Goal: Transaction & Acquisition: Purchase product/service

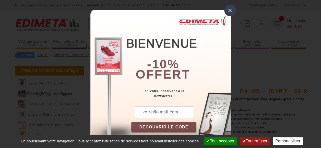
click at [228, 10] on div "×" at bounding box center [230, 11] width 12 height 12
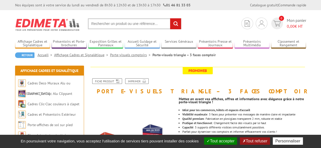
click at [223, 143] on button "Tout accepter" at bounding box center [220, 141] width 33 height 7
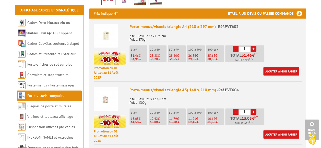
scroll to position [196, 0]
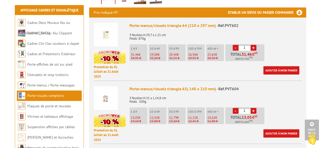
drag, startPoint x: 131, startPoint y: 39, endPoint x: 136, endPoint y: 38, distance: 5.3
click at [136, 38] on p "3 feuilles H 29,7 x L 21 cm Poids: 870g" at bounding box center [215, 35] width 172 height 11
drag, startPoint x: 136, startPoint y: 38, endPoint x: 140, endPoint y: 52, distance: 14.8
click at [140, 52] on li "1 à 9 31,46 € 34,95 €" at bounding box center [138, 52] width 18 height 17
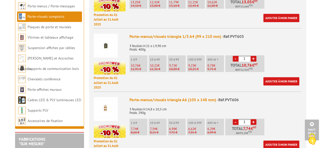
scroll to position [314, 0]
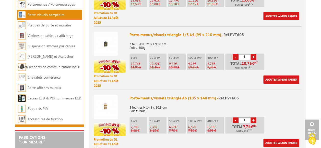
click at [106, 41] on img at bounding box center [106, 44] width 24 height 24
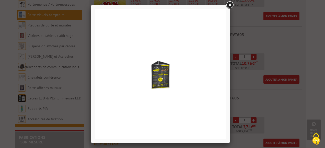
click at [229, 5] on link at bounding box center [229, 5] width 9 height 9
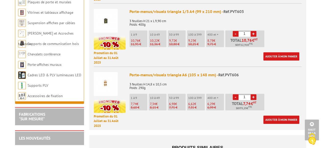
scroll to position [338, 0]
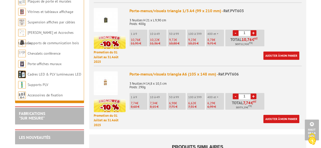
click at [253, 33] on link "+" at bounding box center [253, 33] width 6 height 6
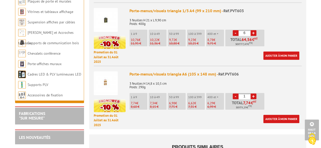
click at [253, 33] on link "+" at bounding box center [253, 33] width 6 height 6
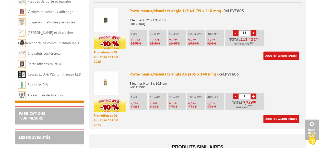
click at [253, 33] on link "+" at bounding box center [253, 33] width 6 height 6
type input "15"
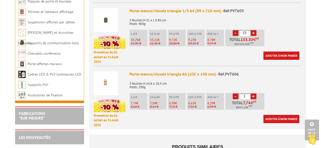
click at [114, 18] on img at bounding box center [106, 20] width 24 height 24
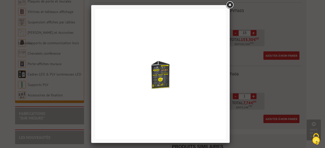
click at [230, 6] on link at bounding box center [229, 5] width 9 height 9
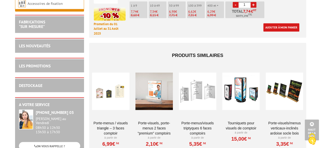
scroll to position [461, 0]
